Goal: Task Accomplishment & Management: Use online tool/utility

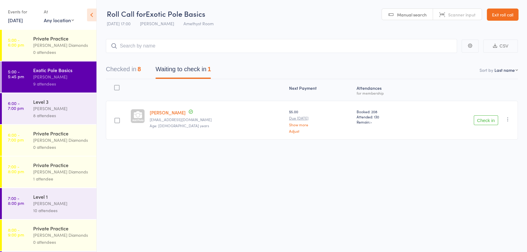
click at [481, 119] on button "Check in" at bounding box center [486, 120] width 24 height 10
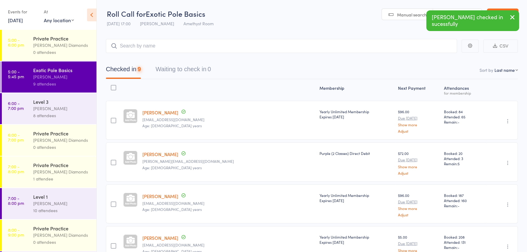
click at [57, 106] on div "[PERSON_NAME]" at bounding box center [62, 108] width 58 height 7
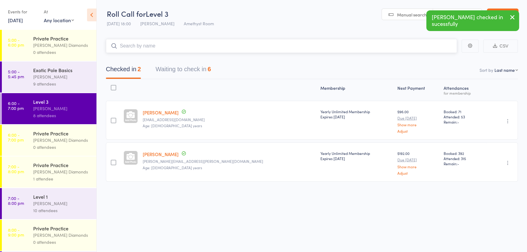
click at [206, 68] on button "Waiting to check in 6" at bounding box center [182, 71] width 55 height 16
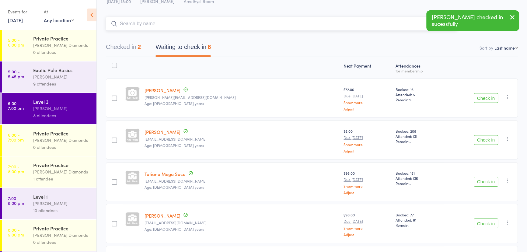
scroll to position [55, 0]
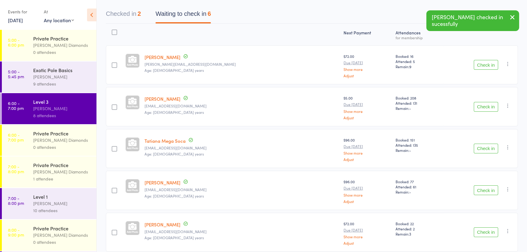
click at [116, 105] on div at bounding box center [114, 106] width 5 height 5
click at [113, 105] on input "checkbox" at bounding box center [113, 105] width 0 height 0
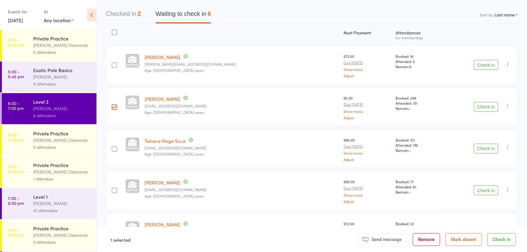
click at [117, 146] on div at bounding box center [114, 148] width 5 height 5
click at [113, 147] on input "checkbox" at bounding box center [113, 147] width 0 height 0
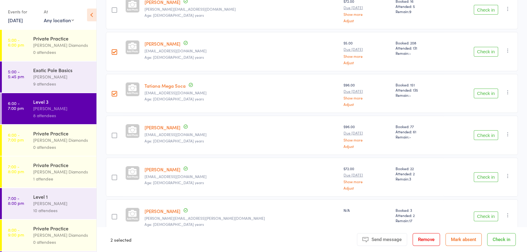
scroll to position [111, 0]
click at [117, 136] on div at bounding box center [114, 134] width 5 height 5
click at [113, 133] on input "checkbox" at bounding box center [113, 133] width 0 height 0
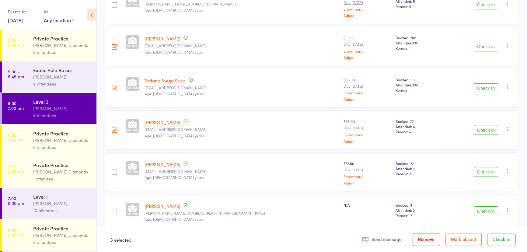
scroll to position [117, 0]
click at [493, 242] on button "Check in" at bounding box center [501, 239] width 29 height 13
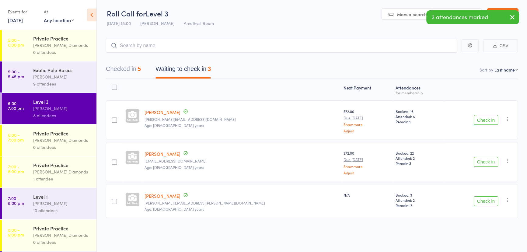
scroll to position [0, 0]
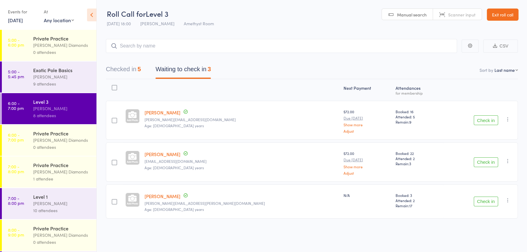
click at [483, 121] on button "Check in" at bounding box center [486, 120] width 24 height 10
